Goal: Find specific page/section: Find specific page/section

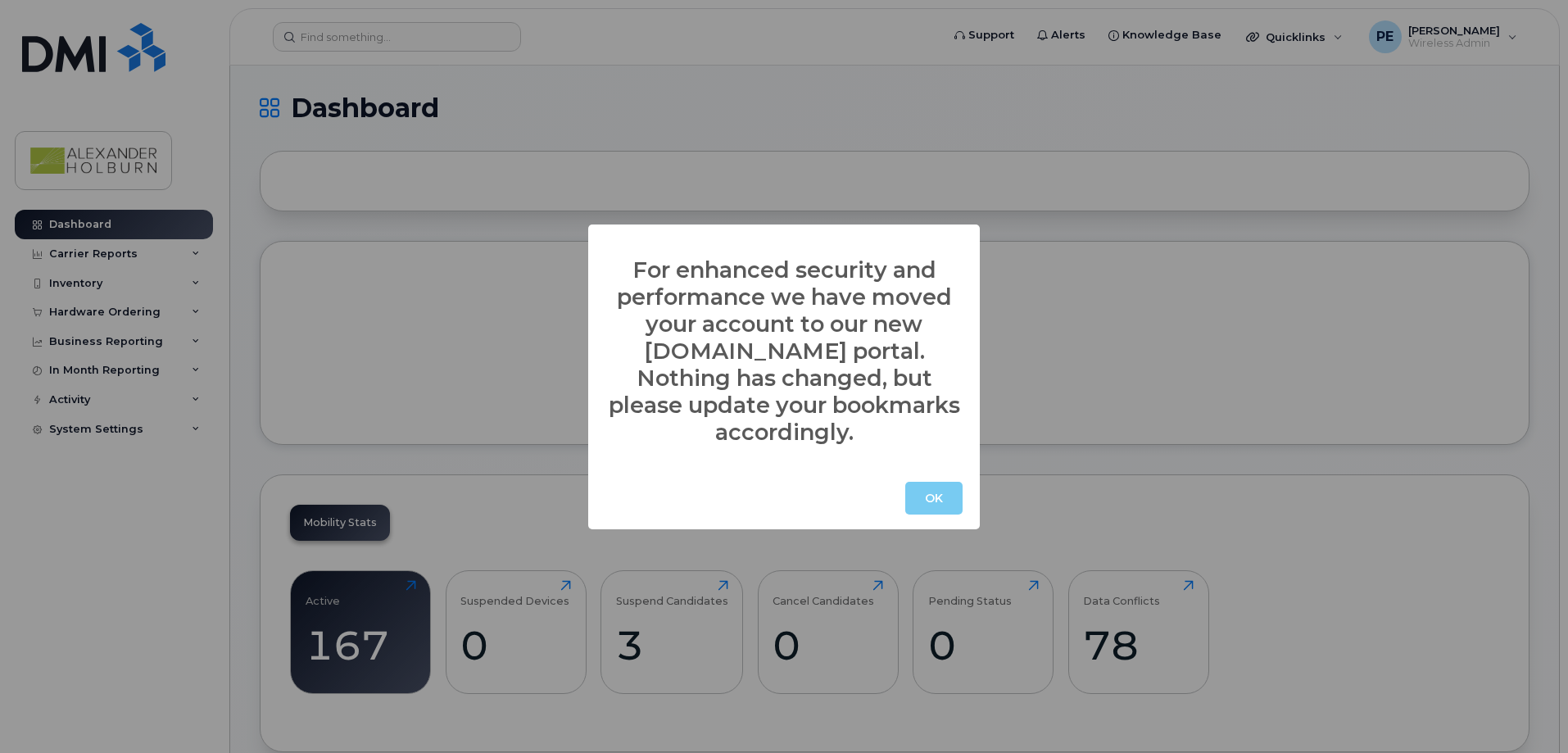
click at [910, 482] on button "OK" at bounding box center [934, 499] width 57 height 33
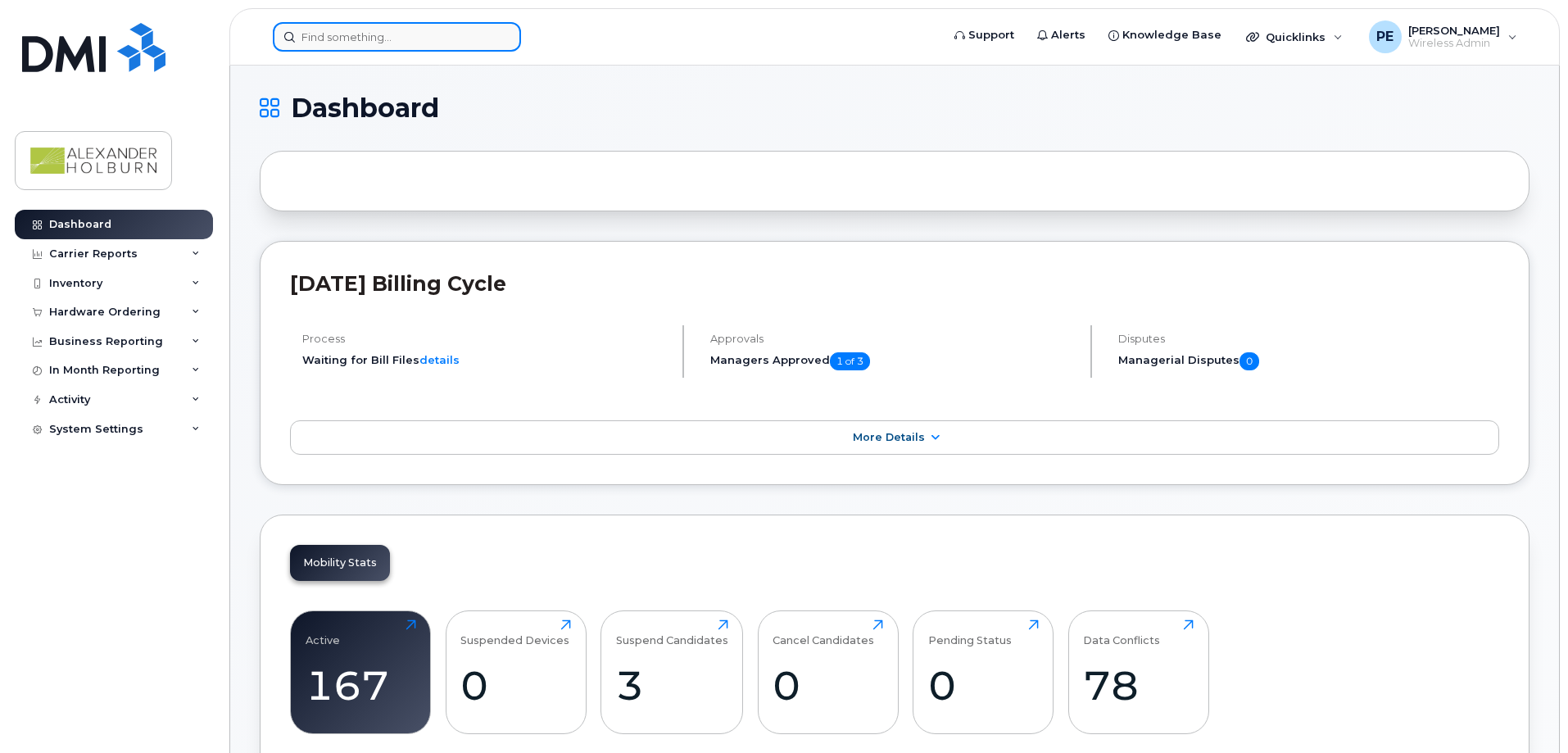
click at [383, 45] on input at bounding box center [397, 37] width 248 height 29
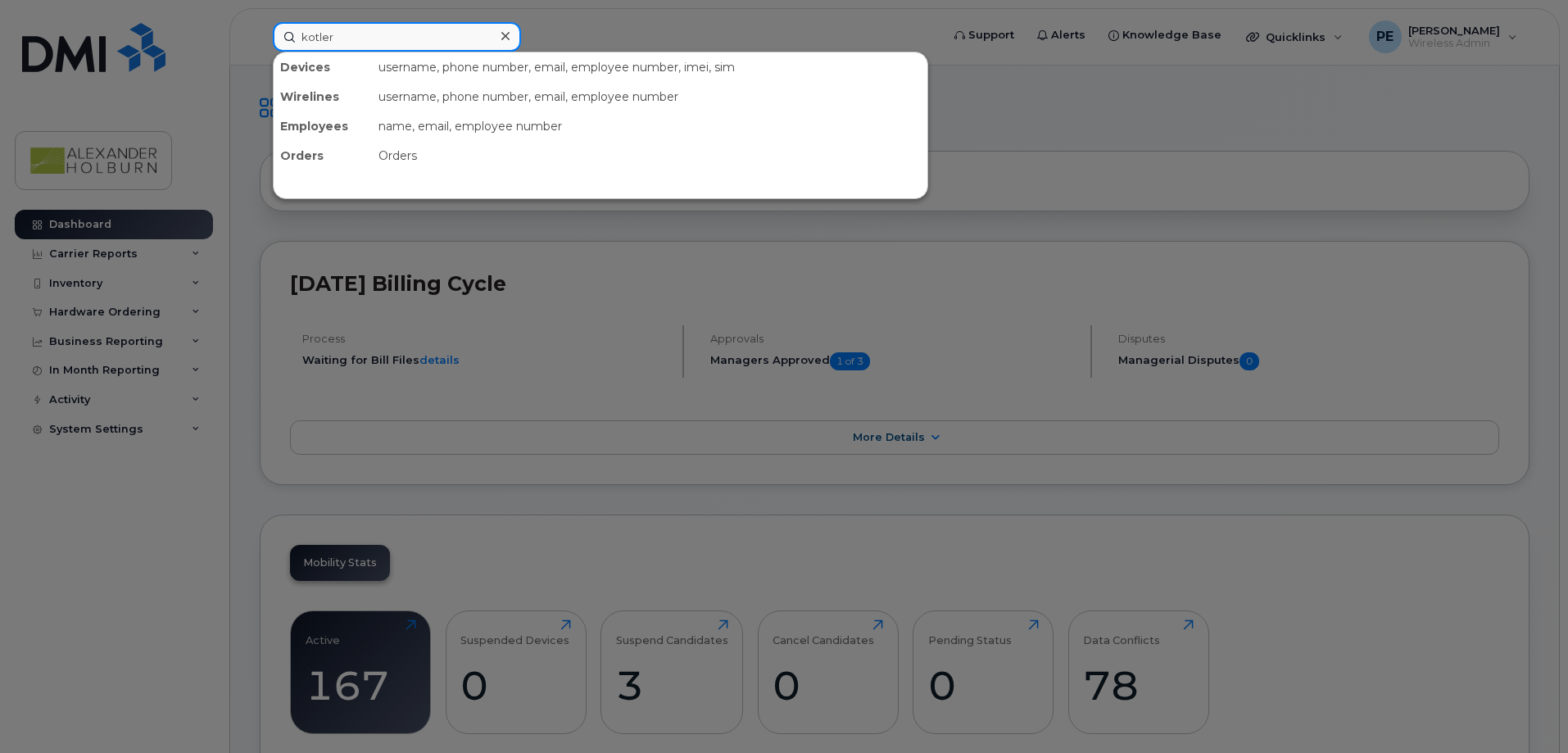
type input "kotler"
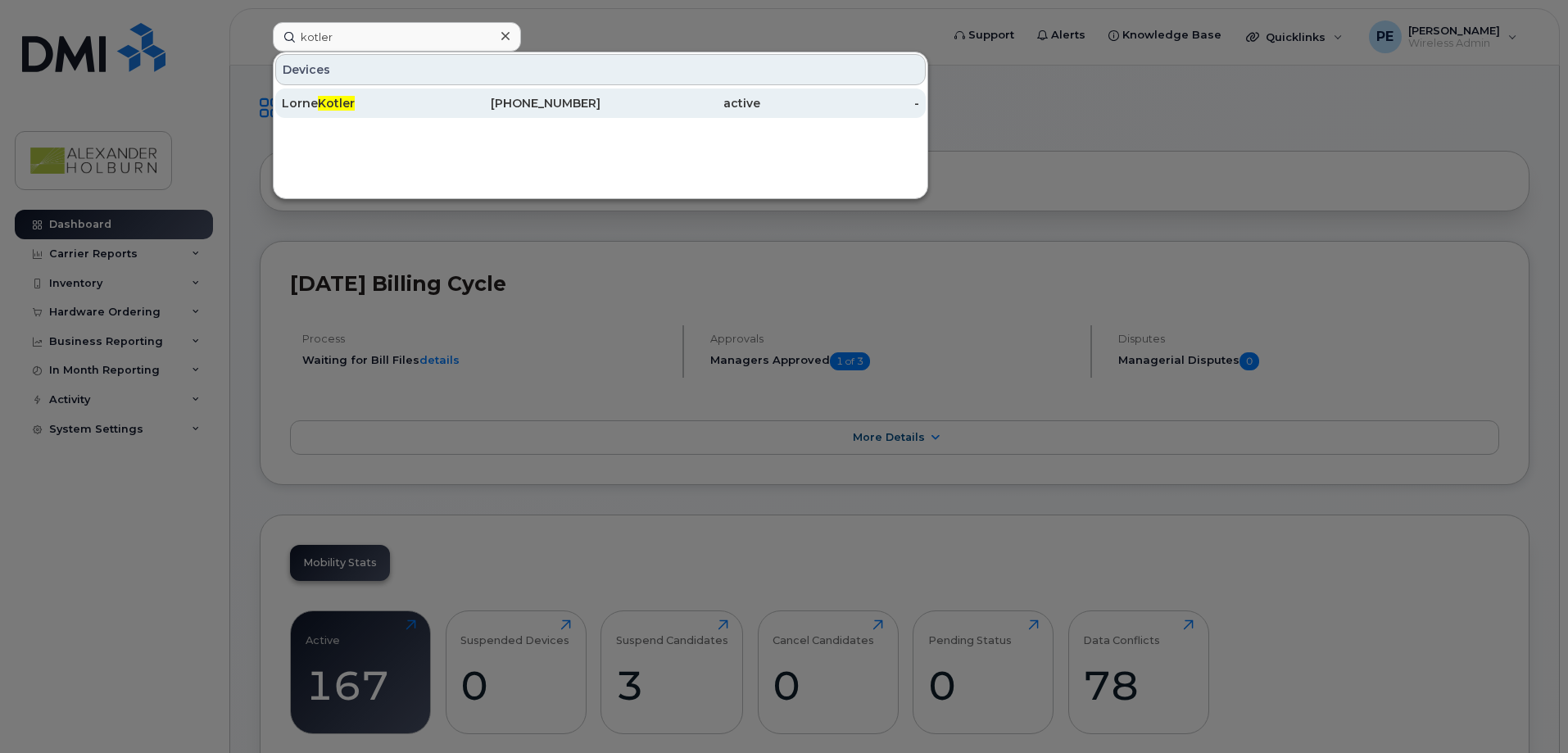
click at [421, 104] on div "Lorne Kotler" at bounding box center [361, 103] width 160 height 16
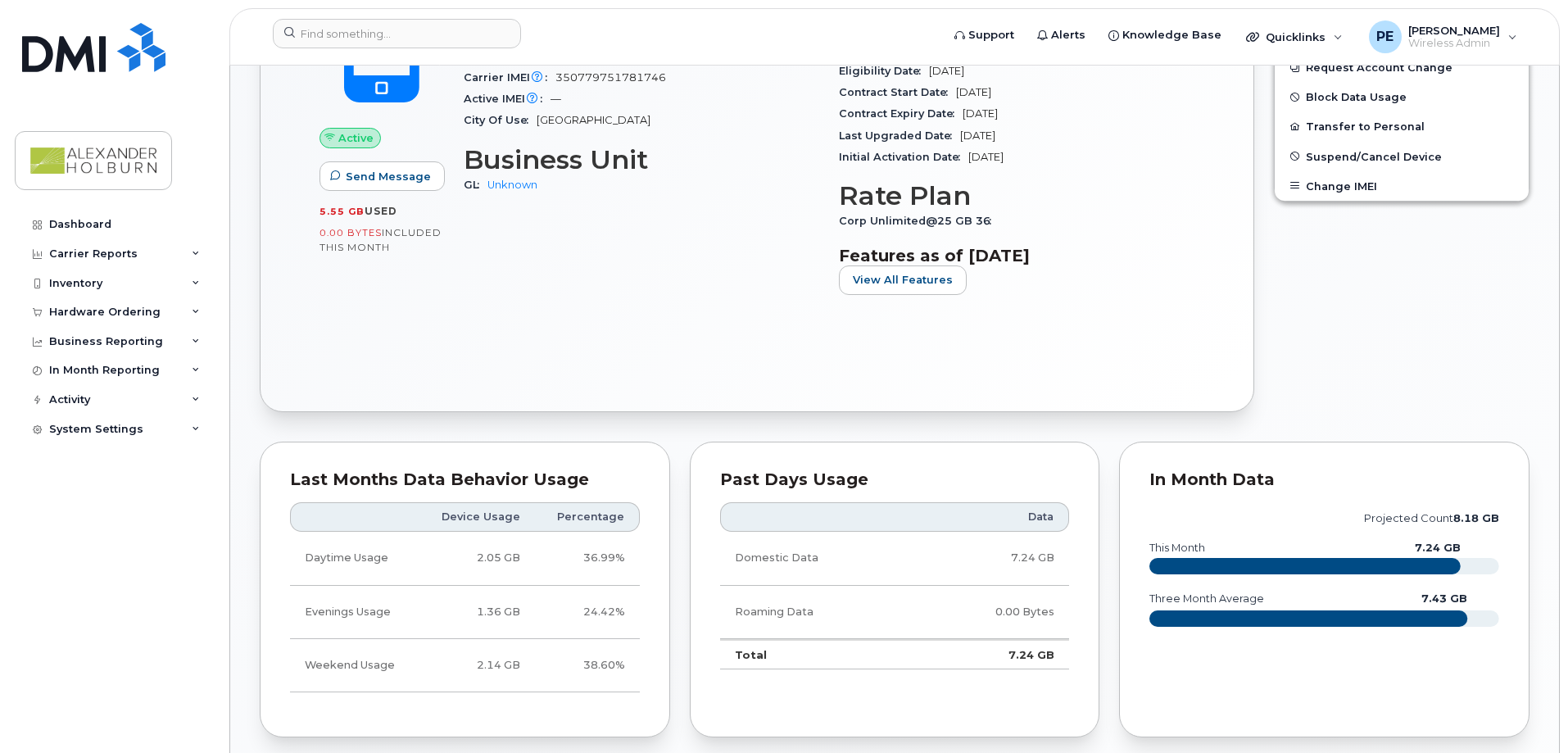
scroll to position [574, 0]
